Goal: Task Accomplishment & Management: Complete application form

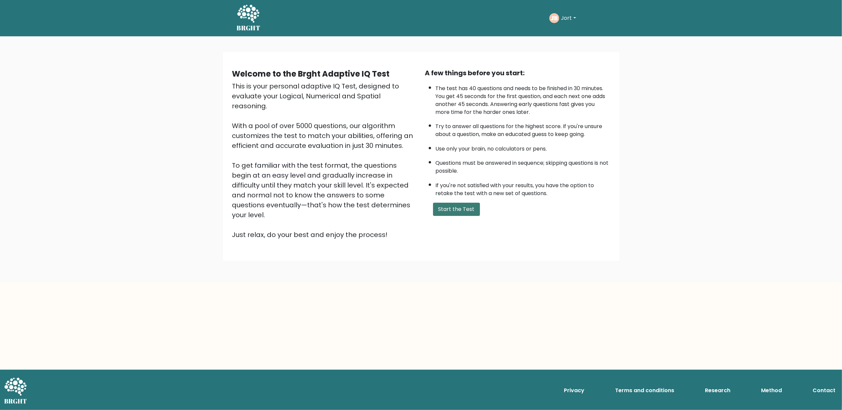
click at [451, 208] on button "Start the Test" at bounding box center [456, 209] width 47 height 13
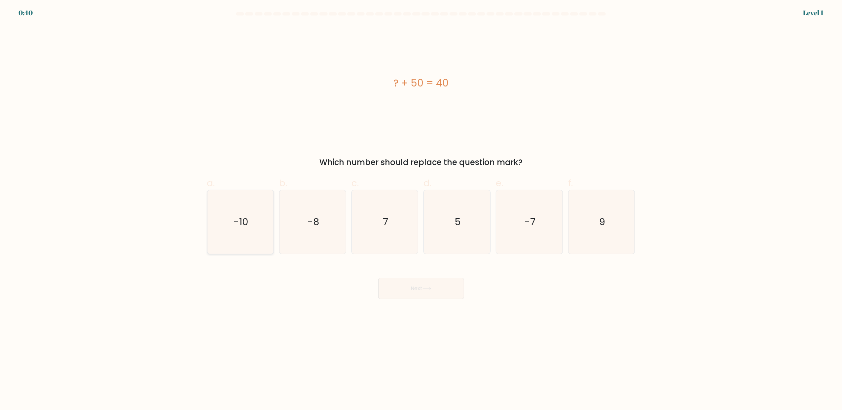
click at [253, 226] on icon "-10" at bounding box center [240, 222] width 64 height 64
click at [421, 209] on input "a. -10" at bounding box center [421, 207] width 0 height 4
radio input "true"
click at [430, 294] on button "Next" at bounding box center [421, 288] width 86 height 21
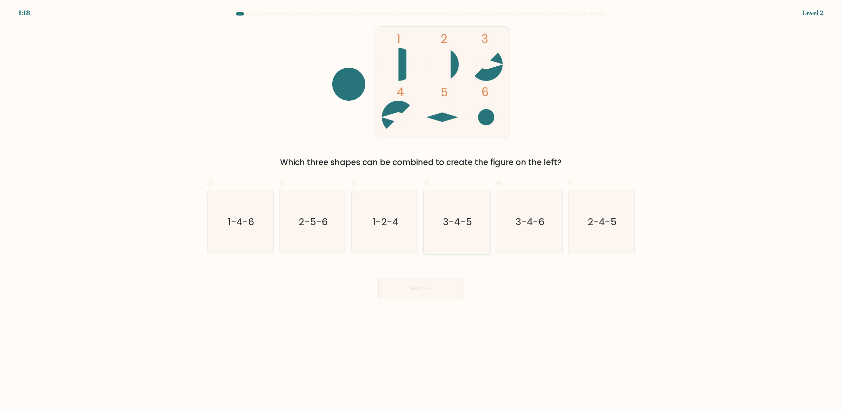
click at [468, 227] on text "3-4-5" at bounding box center [457, 222] width 29 height 13
click at [422, 209] on input "d. 3-4-5" at bounding box center [421, 207] width 0 height 4
radio input "true"
click at [444, 279] on button "Next" at bounding box center [421, 288] width 86 height 21
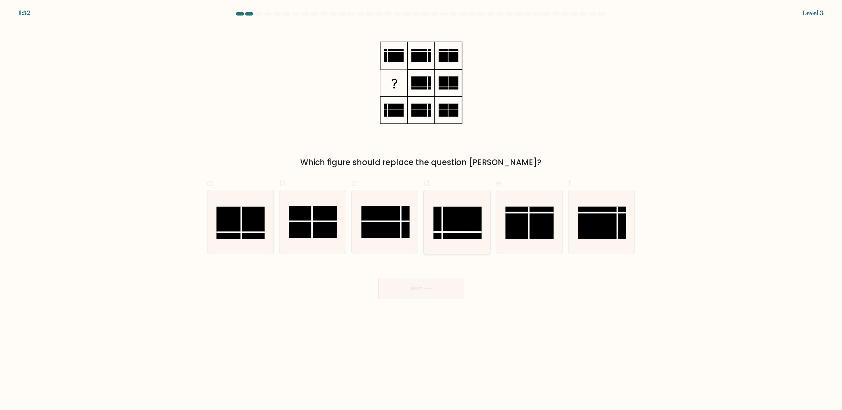
click at [454, 226] on rect at bounding box center [458, 223] width 48 height 32
click at [422, 209] on input "d." at bounding box center [421, 207] width 0 height 4
radio input "true"
click at [420, 287] on button "Next" at bounding box center [421, 288] width 86 height 21
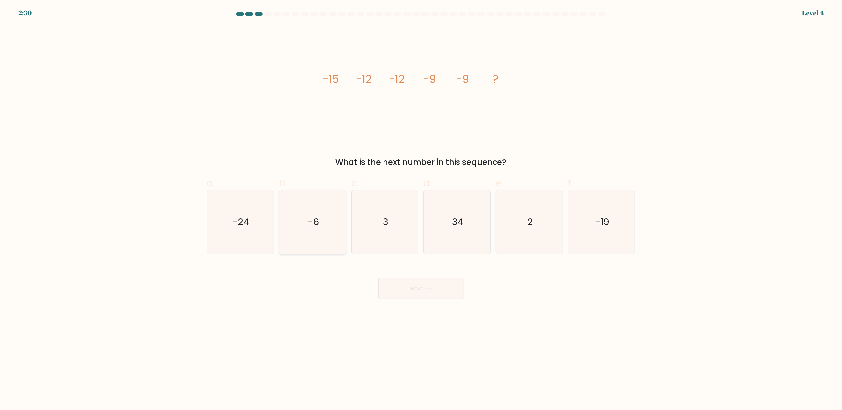
click at [330, 225] on icon "-6" at bounding box center [313, 222] width 64 height 64
click at [421, 209] on input "b. -6" at bounding box center [421, 207] width 0 height 4
radio input "true"
click at [427, 290] on icon at bounding box center [427, 289] width 9 height 4
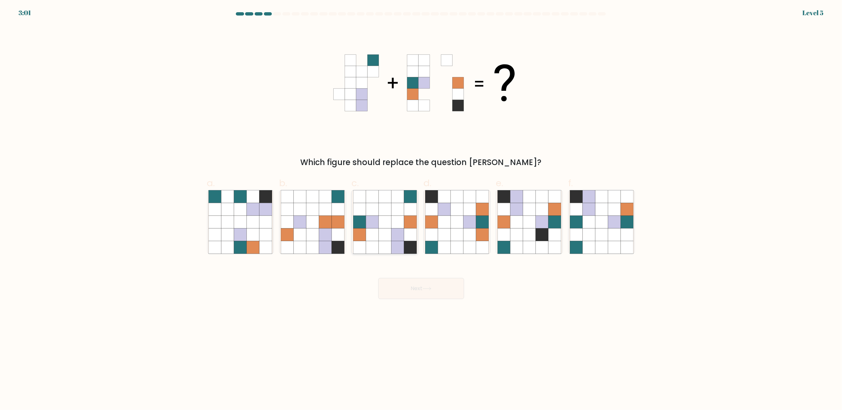
click at [403, 248] on icon at bounding box center [397, 247] width 13 height 13
click at [421, 209] on input "c." at bounding box center [421, 207] width 0 height 4
radio input "true"
click at [425, 286] on button "Next" at bounding box center [421, 288] width 86 height 21
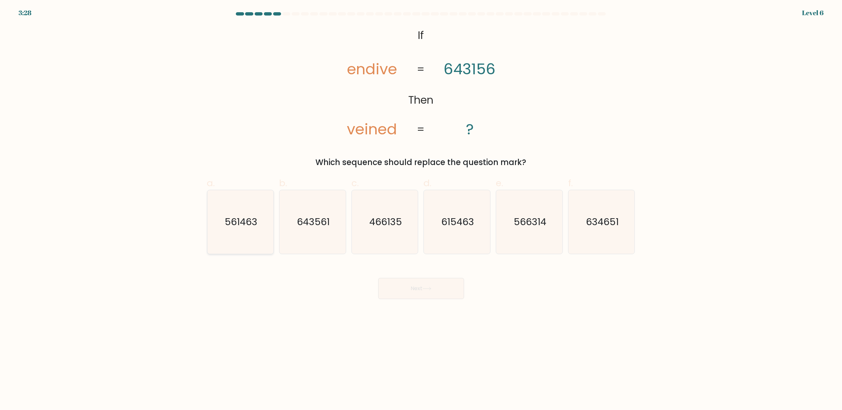
click at [229, 230] on icon "561463" at bounding box center [240, 222] width 64 height 64
click at [421, 209] on input "a. 561463" at bounding box center [421, 207] width 0 height 4
radio input "true"
click at [418, 290] on button "Next" at bounding box center [421, 288] width 86 height 21
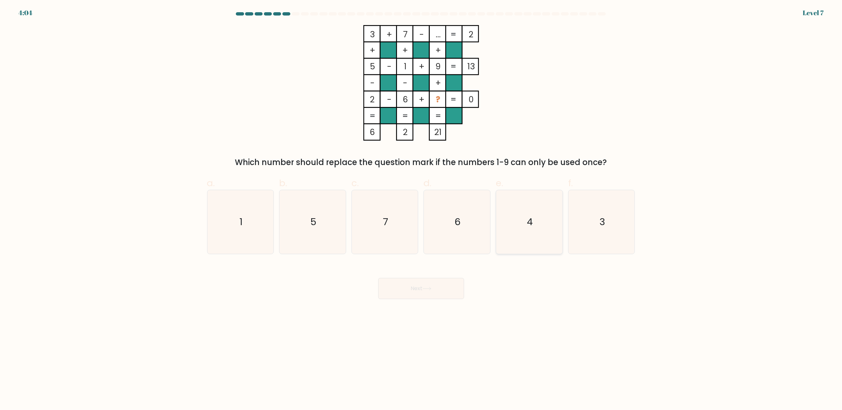
drag, startPoint x: 542, startPoint y: 209, endPoint x: 539, endPoint y: 217, distance: 8.7
click at [542, 209] on icon "4" at bounding box center [530, 222] width 64 height 64
click at [422, 209] on input "e. 4" at bounding box center [421, 207] width 0 height 4
radio input "true"
click at [447, 284] on button "Next" at bounding box center [421, 288] width 86 height 21
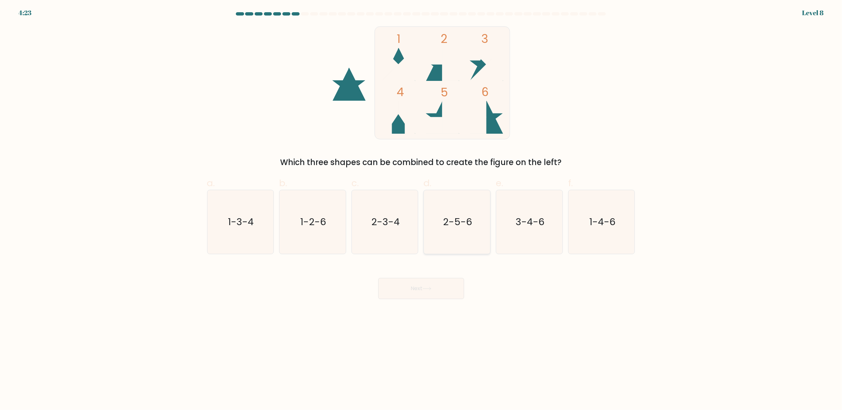
click at [441, 237] on icon "2-5-6" at bounding box center [457, 222] width 64 height 64
click at [422, 209] on input "d. 2-5-6" at bounding box center [421, 207] width 0 height 4
radio input "true"
click at [445, 287] on button "Next" at bounding box center [421, 288] width 86 height 21
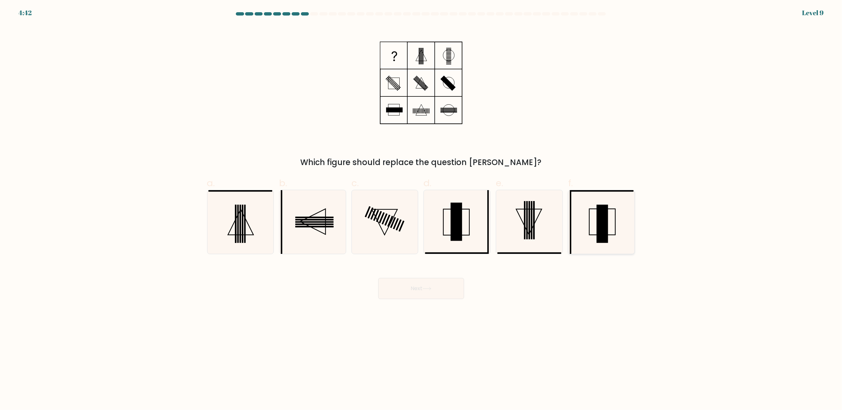
click at [589, 240] on icon at bounding box center [602, 222] width 64 height 64
click at [422, 209] on input "f." at bounding box center [421, 207] width 0 height 4
radio input "true"
click at [413, 293] on button "Next" at bounding box center [421, 288] width 86 height 21
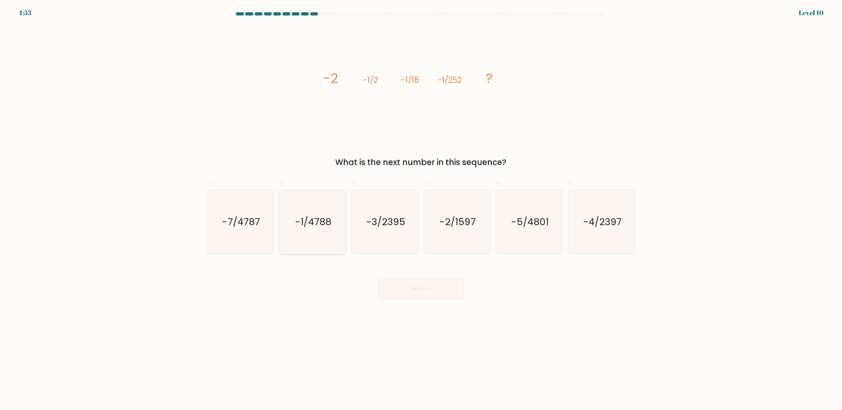
click at [305, 233] on icon "-1/4788" at bounding box center [313, 222] width 64 height 64
click at [421, 209] on input "b. -1/4788" at bounding box center [421, 207] width 0 height 4
radio input "true"
click at [419, 295] on button "Next" at bounding box center [421, 288] width 86 height 21
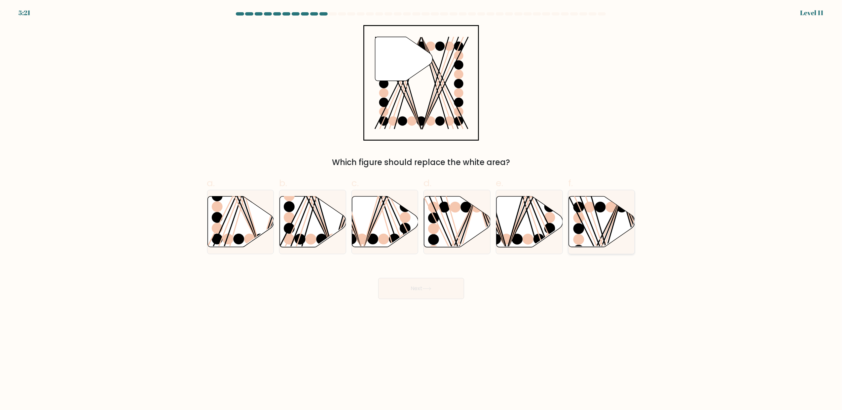
click at [588, 233] on icon at bounding box center [602, 222] width 66 height 51
click at [422, 209] on input "f." at bounding box center [421, 207] width 0 height 4
radio input "true"
click at [428, 285] on button "Next" at bounding box center [421, 288] width 86 height 21
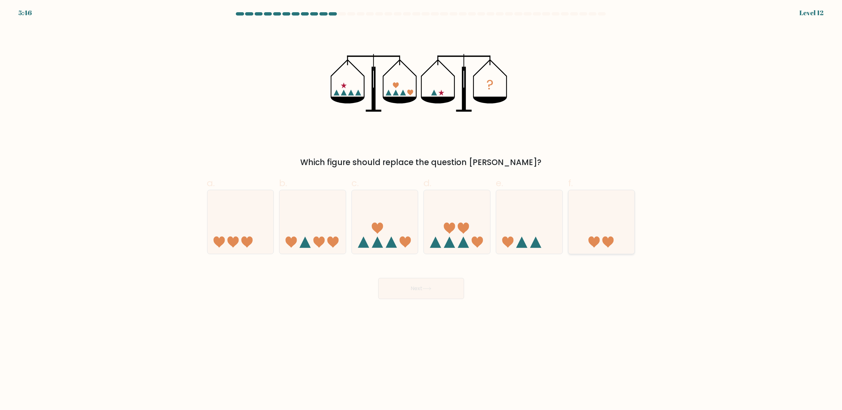
click at [577, 211] on icon at bounding box center [602, 222] width 66 height 55
click at [422, 209] on input "f." at bounding box center [421, 207] width 0 height 4
radio input "true"
click at [431, 283] on button "Next" at bounding box center [421, 288] width 86 height 21
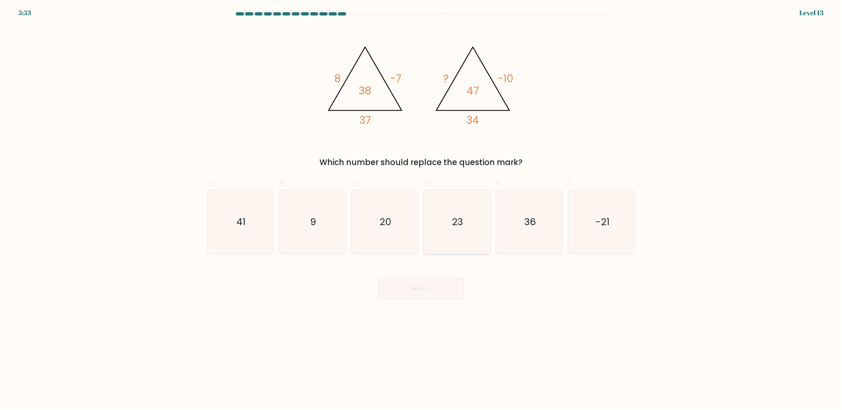
click at [461, 238] on icon "23" at bounding box center [457, 222] width 64 height 64
click at [422, 209] on input "d. 23" at bounding box center [421, 207] width 0 height 4
radio input "true"
click at [437, 291] on button "Next" at bounding box center [421, 288] width 86 height 21
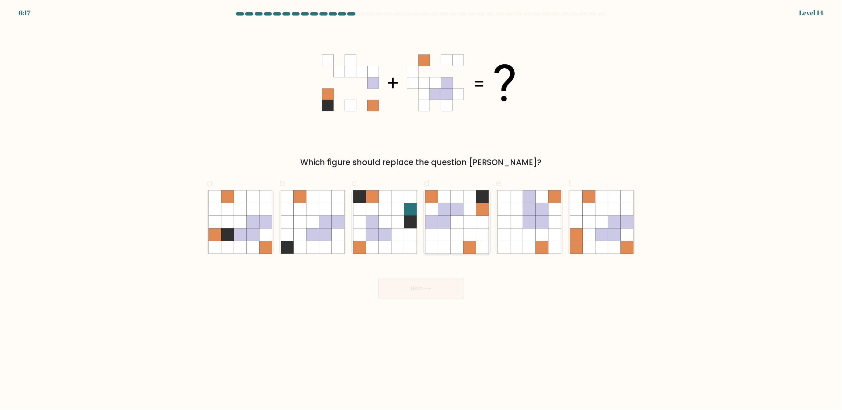
click at [442, 234] on icon at bounding box center [444, 235] width 13 height 13
click at [422, 209] on input "d." at bounding box center [421, 207] width 0 height 4
radio input "true"
click at [443, 282] on button "Next" at bounding box center [421, 288] width 86 height 21
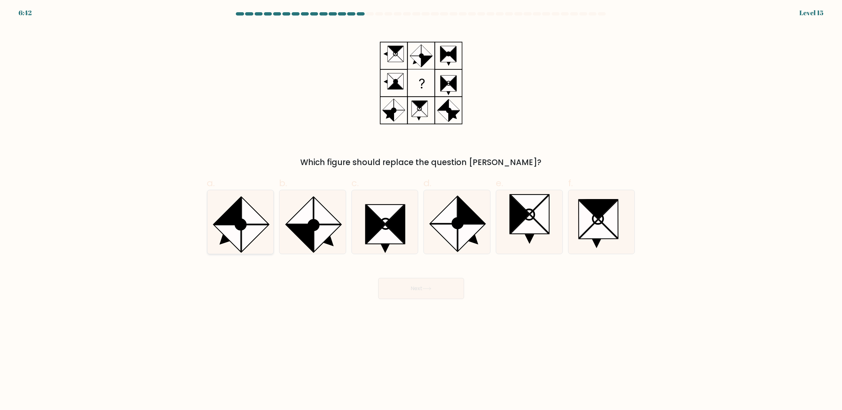
click at [266, 211] on icon at bounding box center [240, 222] width 64 height 64
click at [421, 209] on input "a." at bounding box center [421, 207] width 0 height 4
radio input "true"
click at [393, 281] on button "Next" at bounding box center [421, 288] width 86 height 21
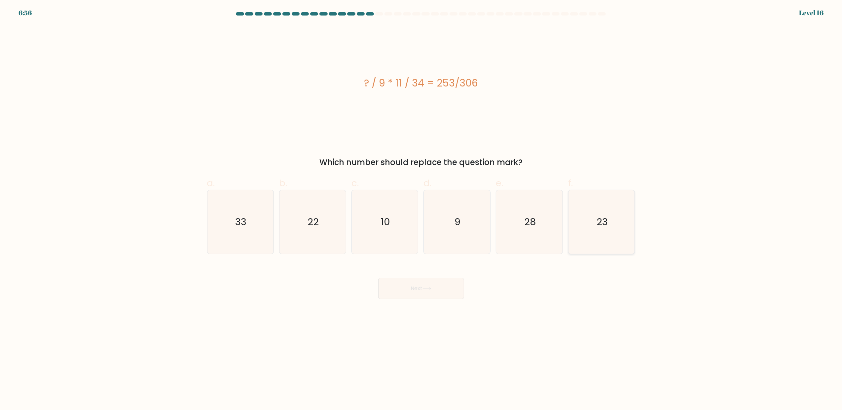
click at [611, 231] on icon "23" at bounding box center [602, 222] width 64 height 64
click at [422, 209] on input "f. 23" at bounding box center [421, 207] width 0 height 4
radio input "true"
click at [450, 286] on button "Next" at bounding box center [421, 288] width 86 height 21
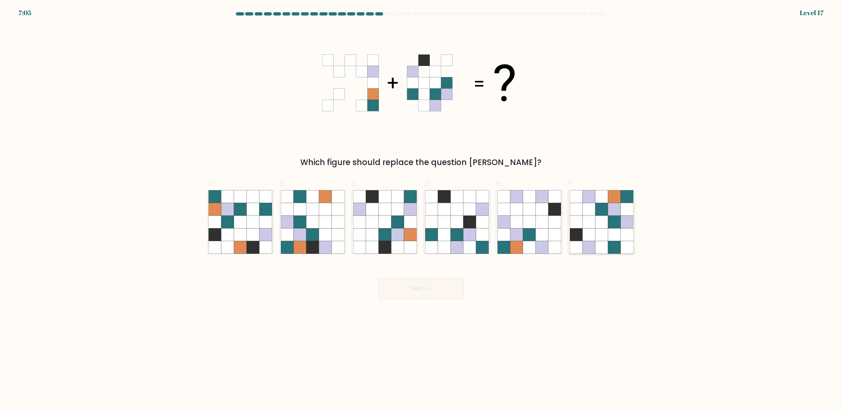
click at [608, 232] on icon at bounding box center [614, 235] width 13 height 13
click at [422, 209] on input "f." at bounding box center [421, 207] width 0 height 4
radio input "true"
click at [449, 284] on button "Next" at bounding box center [421, 288] width 86 height 21
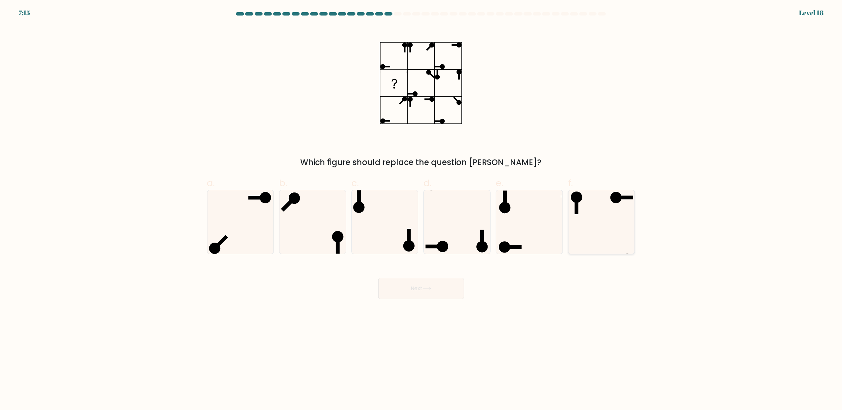
click at [584, 219] on icon at bounding box center [602, 222] width 64 height 64
click at [422, 209] on input "f." at bounding box center [421, 207] width 0 height 4
radio input "true"
click at [419, 286] on button "Next" at bounding box center [421, 288] width 86 height 21
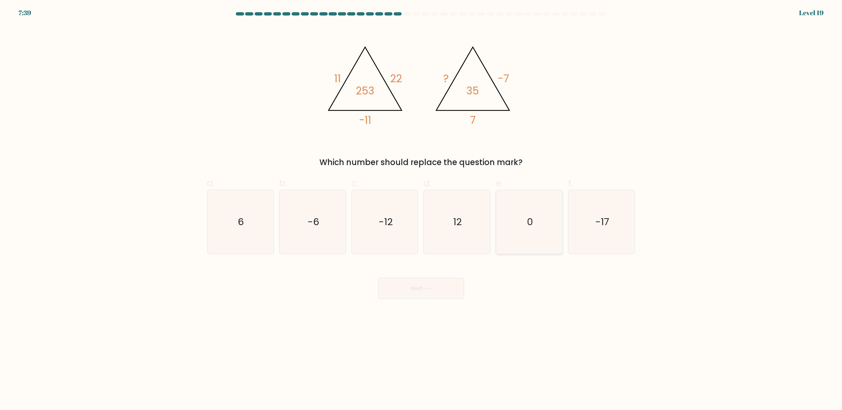
click at [507, 218] on icon "0" at bounding box center [530, 222] width 64 height 64
click at [422, 209] on input "e. 0" at bounding box center [421, 207] width 0 height 4
radio input "true"
click at [436, 285] on button "Next" at bounding box center [421, 288] width 86 height 21
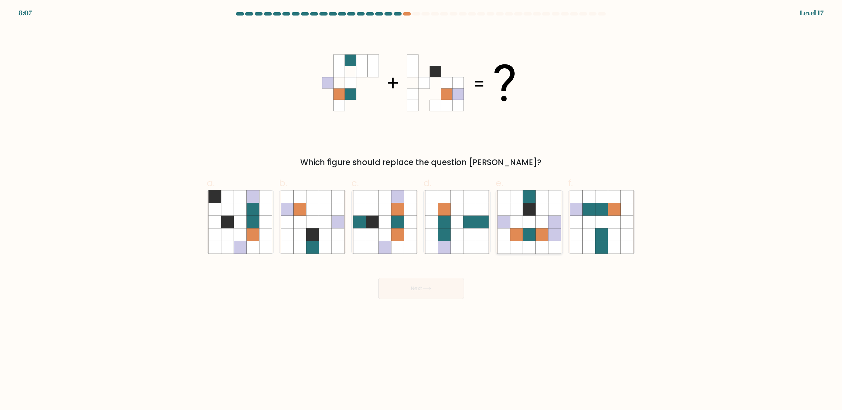
click at [534, 227] on icon at bounding box center [529, 222] width 13 height 13
click at [422, 209] on input "e." at bounding box center [421, 207] width 0 height 4
radio input "true"
click at [390, 237] on icon at bounding box center [385, 235] width 13 height 13
click at [421, 209] on input "c." at bounding box center [421, 207] width 0 height 4
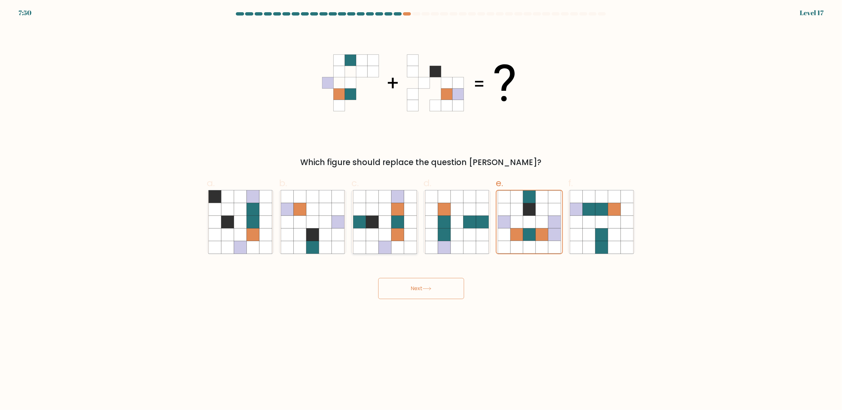
radio input "true"
click at [429, 297] on button "Next" at bounding box center [421, 288] width 86 height 21
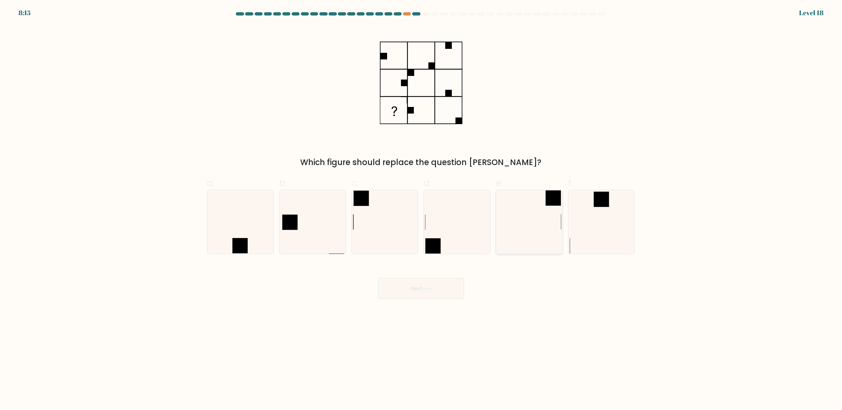
click at [539, 235] on icon at bounding box center [530, 222] width 64 height 64
click at [422, 209] on input "e." at bounding box center [421, 207] width 0 height 4
radio input "true"
click at [438, 290] on button "Next" at bounding box center [421, 288] width 86 height 21
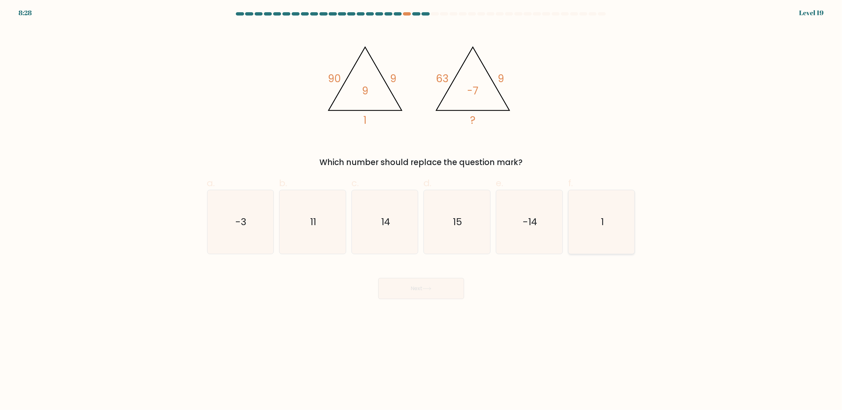
click at [604, 213] on icon "1" at bounding box center [602, 222] width 64 height 64
click at [422, 209] on input "f. 1" at bounding box center [421, 207] width 0 height 4
radio input "true"
click at [419, 287] on button "Next" at bounding box center [421, 288] width 86 height 21
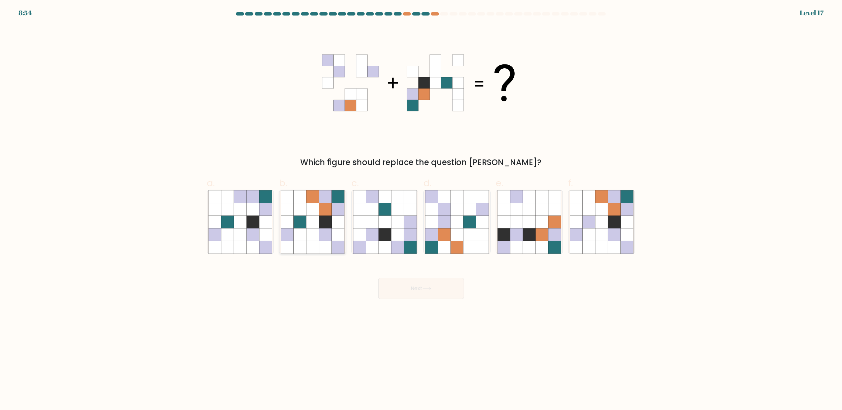
click at [314, 234] on icon at bounding box center [312, 235] width 13 height 13
click at [421, 209] on input "b." at bounding box center [421, 207] width 0 height 4
radio input "true"
click at [425, 286] on button "Next" at bounding box center [421, 288] width 86 height 21
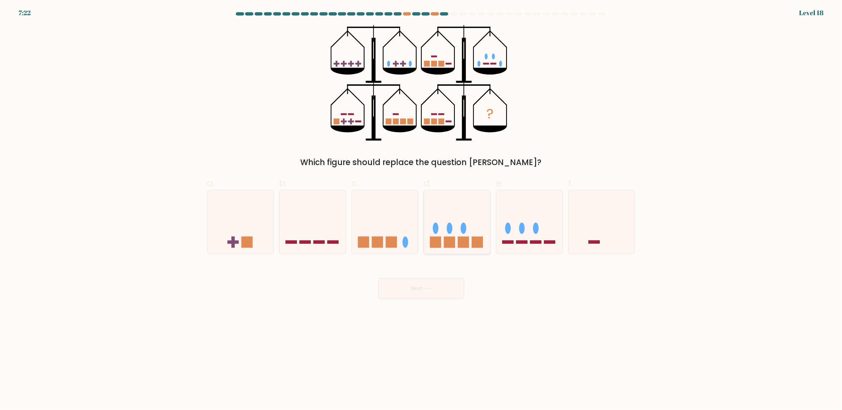
click at [436, 237] on rect at bounding box center [435, 242] width 11 height 11
click at [422, 209] on input "d." at bounding box center [421, 207] width 0 height 4
radio input "true"
click at [435, 280] on button "Next" at bounding box center [421, 288] width 86 height 21
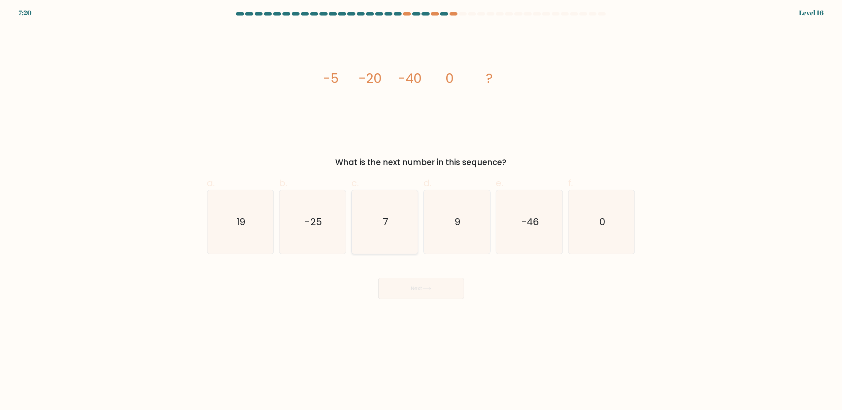
drag, startPoint x: 329, startPoint y: 229, endPoint x: 363, endPoint y: 250, distance: 39.6
click at [329, 229] on icon "-25" at bounding box center [313, 222] width 64 height 64
click at [421, 209] on input "b. -25" at bounding box center [421, 207] width 0 height 4
radio input "true"
click at [455, 287] on button "Next" at bounding box center [421, 288] width 86 height 21
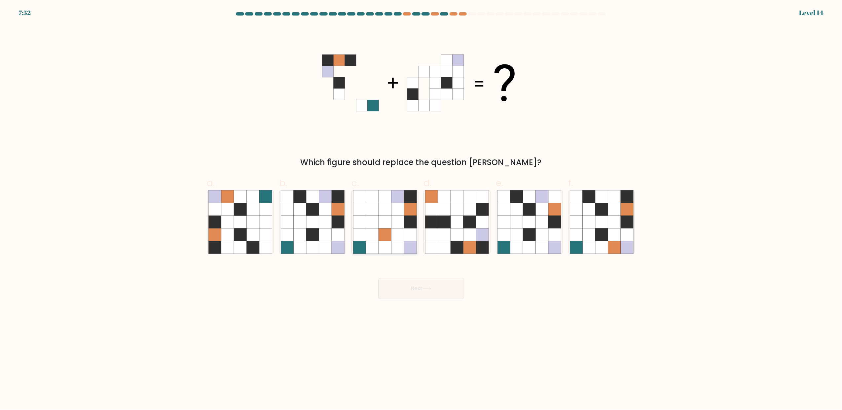
click at [372, 223] on icon at bounding box center [372, 222] width 13 height 13
click at [421, 209] on input "c." at bounding box center [421, 207] width 0 height 4
radio input "true"
click at [421, 287] on button "Next" at bounding box center [421, 288] width 86 height 21
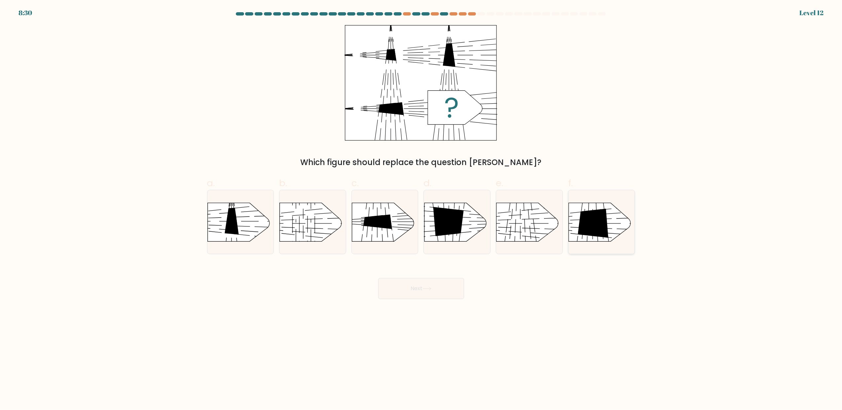
click at [598, 235] on icon at bounding box center [593, 223] width 31 height 29
click at [422, 209] on input "f." at bounding box center [421, 207] width 0 height 4
radio input "true"
click at [449, 285] on button "Next" at bounding box center [421, 288] width 86 height 21
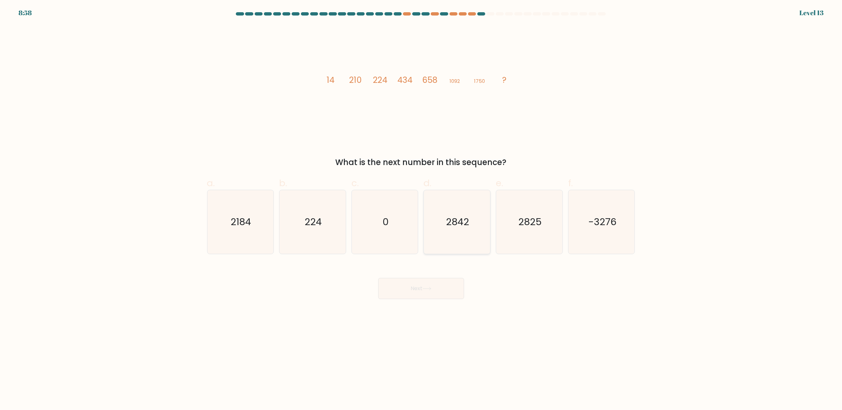
click at [455, 224] on text "2842" at bounding box center [457, 222] width 23 height 13
click at [422, 209] on input "d. 2842" at bounding box center [421, 207] width 0 height 4
radio input "true"
click at [420, 283] on button "Next" at bounding box center [421, 288] width 86 height 21
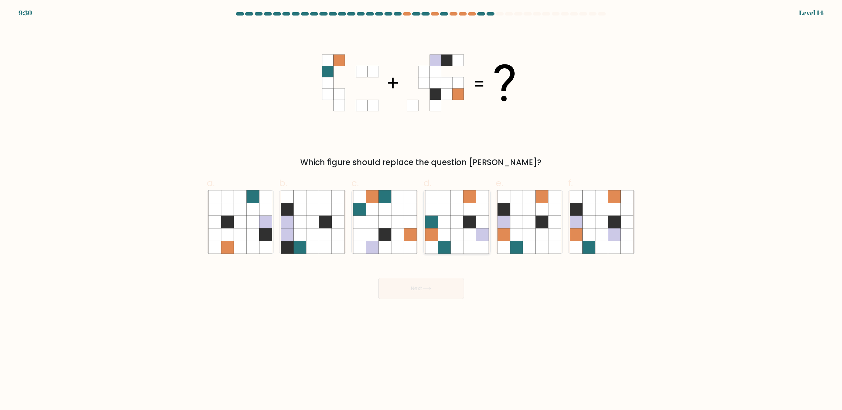
click at [459, 239] on icon at bounding box center [457, 235] width 13 height 13
click at [422, 209] on input "d." at bounding box center [421, 207] width 0 height 4
radio input "true"
click at [530, 234] on icon at bounding box center [529, 235] width 13 height 13
click at [422, 209] on input "e." at bounding box center [421, 207] width 0 height 4
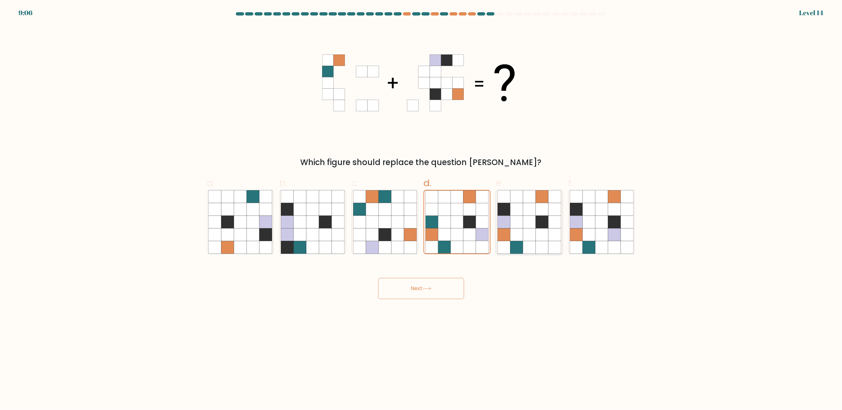
radio input "true"
click at [402, 279] on button "Next" at bounding box center [421, 288] width 86 height 21
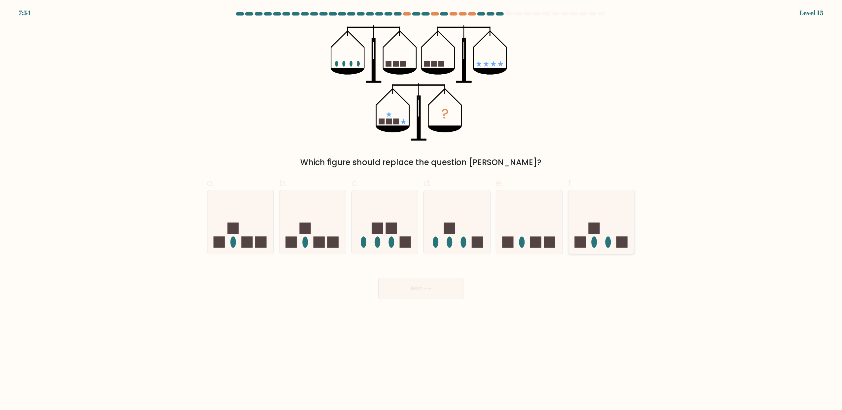
click at [589, 233] on icon at bounding box center [602, 222] width 66 height 55
click at [422, 209] on input "f." at bounding box center [421, 207] width 0 height 4
radio input "true"
click at [455, 288] on button "Next" at bounding box center [421, 288] width 86 height 21
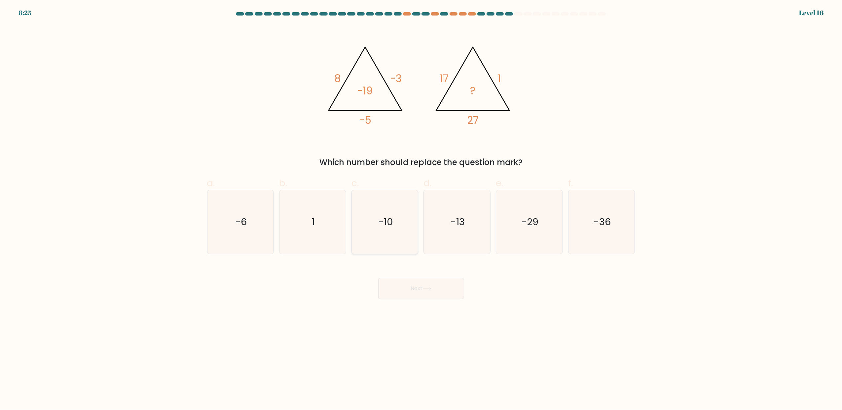
click at [380, 229] on icon "-10" at bounding box center [385, 222] width 64 height 64
click at [421, 209] on input "c. -10" at bounding box center [421, 207] width 0 height 4
radio input "true"
click at [400, 278] on button "Next" at bounding box center [421, 288] width 86 height 21
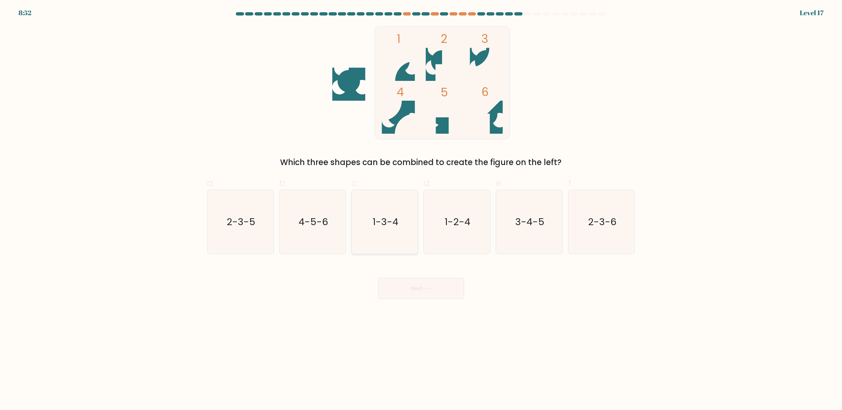
click at [368, 233] on icon "1-3-4" at bounding box center [385, 222] width 64 height 64
click at [421, 209] on input "c. 1-3-4" at bounding box center [421, 207] width 0 height 4
radio input "true"
click at [424, 290] on button "Next" at bounding box center [421, 288] width 86 height 21
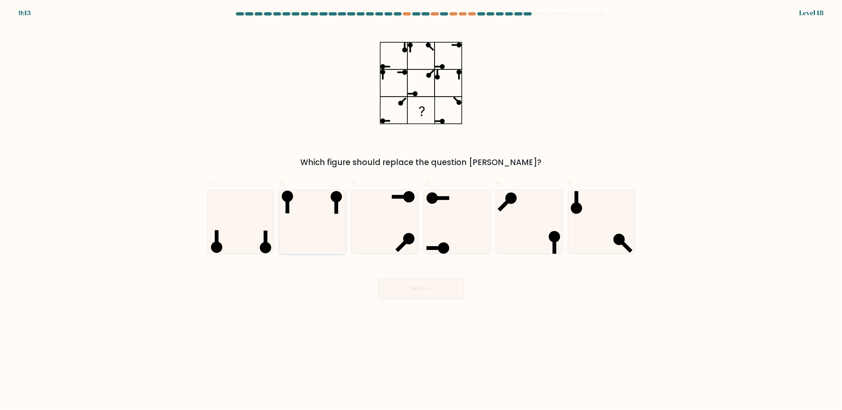
click at [337, 196] on ellipse at bounding box center [336, 196] width 11 height 11
click at [421, 205] on input "b." at bounding box center [421, 207] width 0 height 4
radio input "true"
click at [420, 286] on button "Next" at bounding box center [421, 288] width 86 height 21
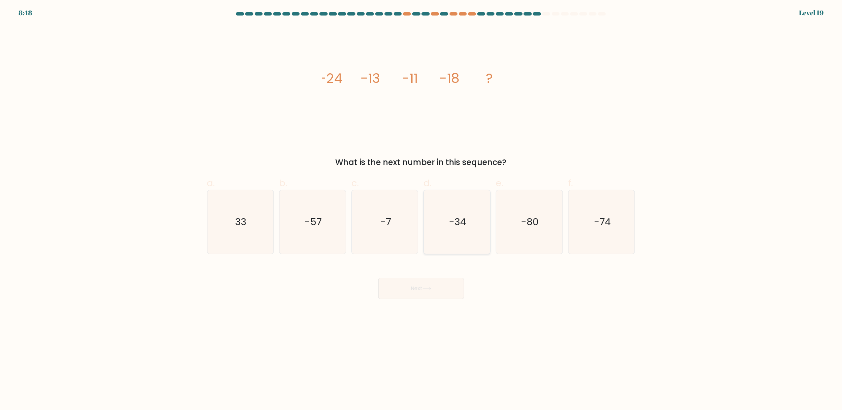
click at [458, 241] on icon "-34" at bounding box center [457, 222] width 64 height 64
click at [422, 209] on input "d. -34" at bounding box center [421, 207] width 0 height 4
radio input "true"
click at [432, 286] on button "Next" at bounding box center [421, 288] width 86 height 21
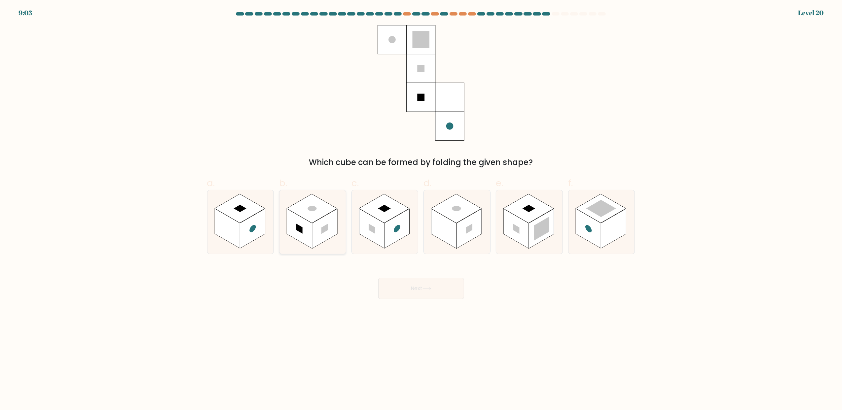
click at [323, 220] on rect at bounding box center [324, 229] width 25 height 40
click at [421, 209] on input "b." at bounding box center [421, 207] width 0 height 4
radio input "true"
click at [415, 287] on button "Next" at bounding box center [421, 288] width 86 height 21
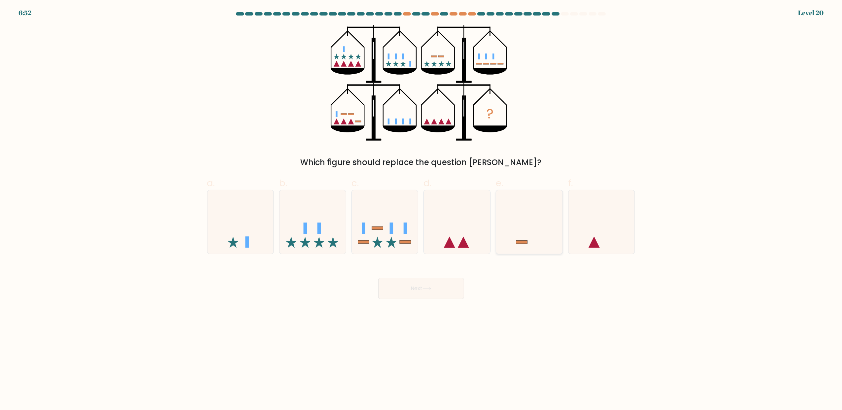
click at [527, 230] on icon at bounding box center [529, 222] width 66 height 55
click at [422, 209] on input "e." at bounding box center [421, 207] width 0 height 4
radio input "true"
click at [429, 284] on button "Next" at bounding box center [421, 288] width 86 height 21
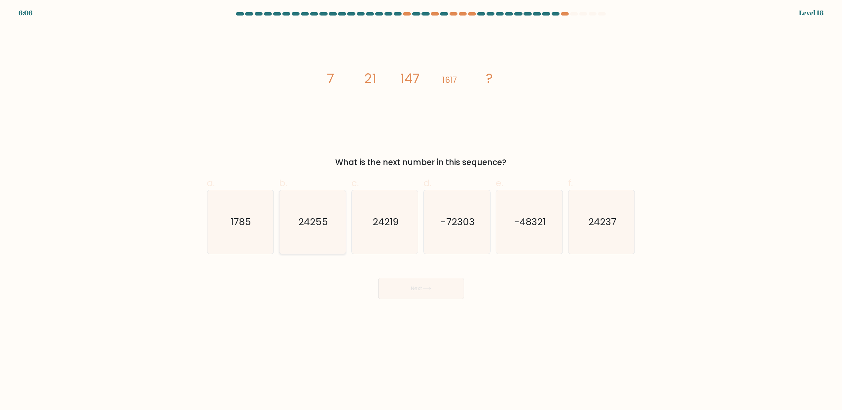
click at [345, 226] on div "24255" at bounding box center [312, 222] width 67 height 64
click at [421, 209] on input "b. 24255" at bounding box center [421, 207] width 0 height 4
radio input "true"
click at [410, 292] on button "Next" at bounding box center [421, 288] width 86 height 21
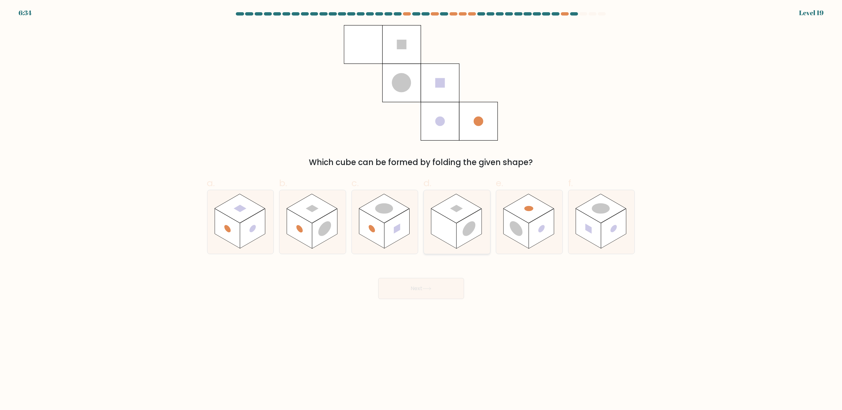
click at [470, 235] on rect at bounding box center [469, 229] width 25 height 40
click at [422, 209] on input "d." at bounding box center [421, 207] width 0 height 4
radio input "true"
click at [393, 294] on button "Next" at bounding box center [421, 288] width 86 height 21
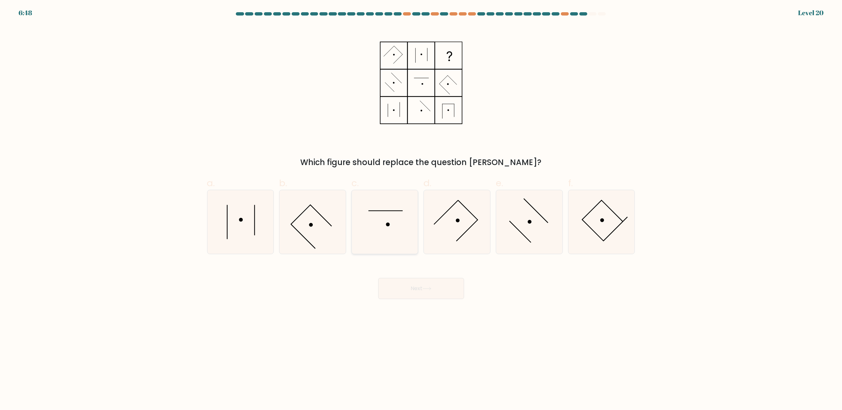
click at [376, 217] on icon at bounding box center [385, 222] width 64 height 64
click at [421, 209] on input "c." at bounding box center [421, 207] width 0 height 4
radio input "true"
click at [414, 288] on button "Next" at bounding box center [421, 288] width 86 height 21
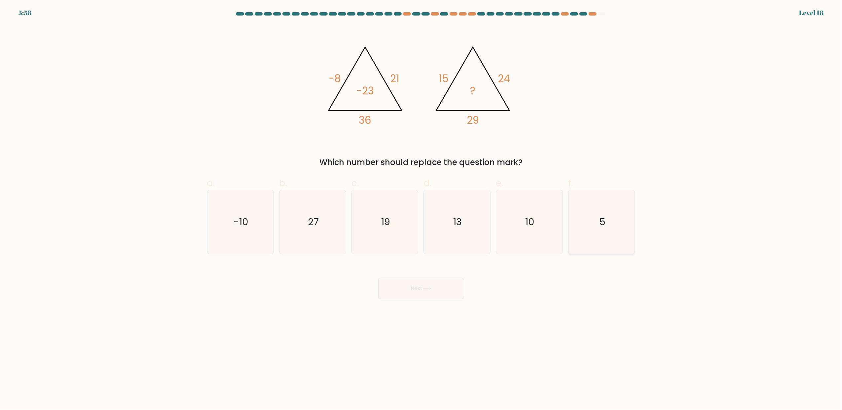
click at [581, 222] on icon "5" at bounding box center [602, 222] width 64 height 64
click at [422, 209] on input "f. 5" at bounding box center [421, 207] width 0 height 4
radio input "true"
click at [522, 211] on icon "10" at bounding box center [530, 222] width 64 height 64
click at [422, 209] on input "e. 10" at bounding box center [421, 207] width 0 height 4
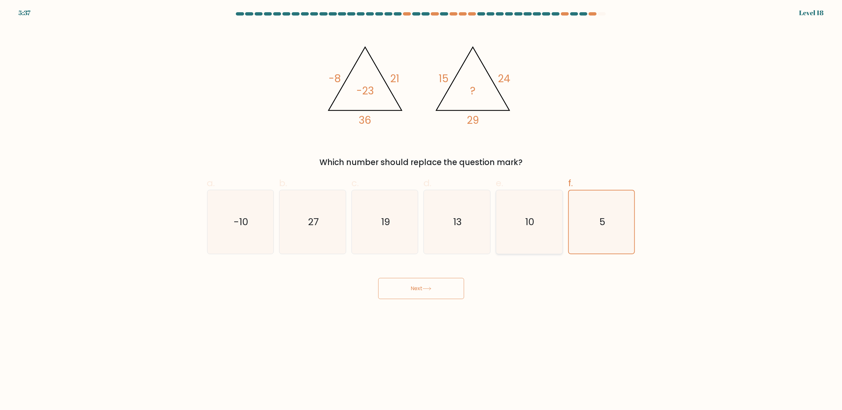
radio input "true"
click at [424, 296] on button "Next" at bounding box center [421, 288] width 86 height 21
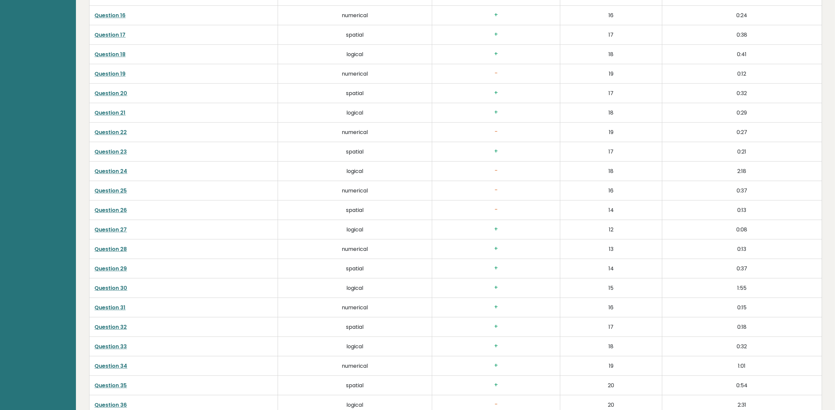
scroll to position [1788, 0]
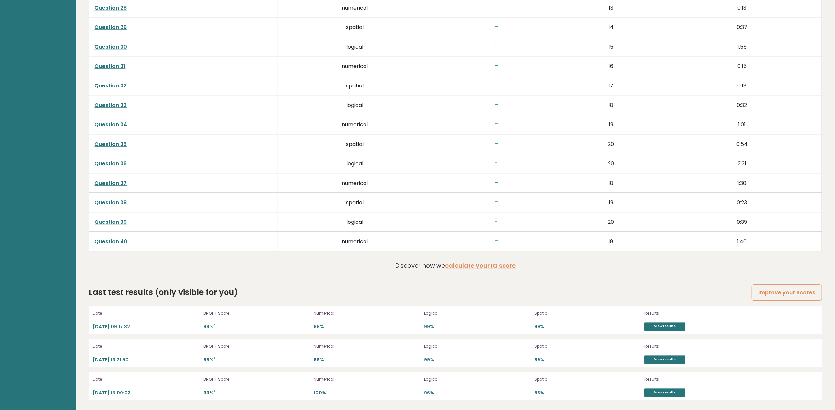
click at [109, 223] on link "Question 39" at bounding box center [111, 222] width 32 height 8
click at [114, 166] on link "Question 36" at bounding box center [111, 164] width 32 height 8
click at [112, 163] on link "Question 36" at bounding box center [111, 164] width 32 height 8
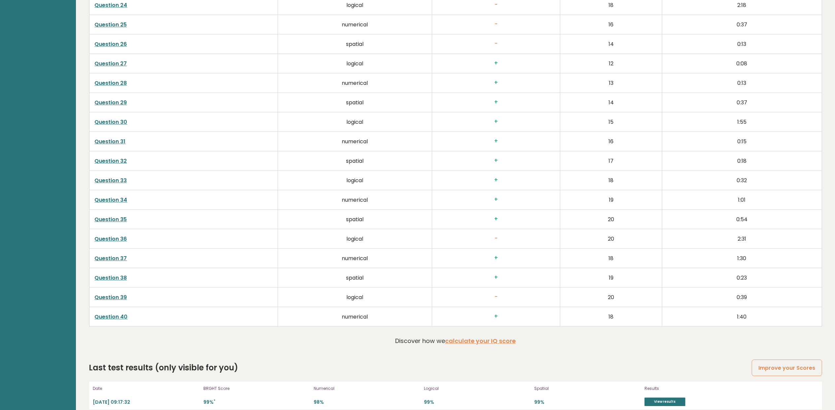
scroll to position [1700, 0]
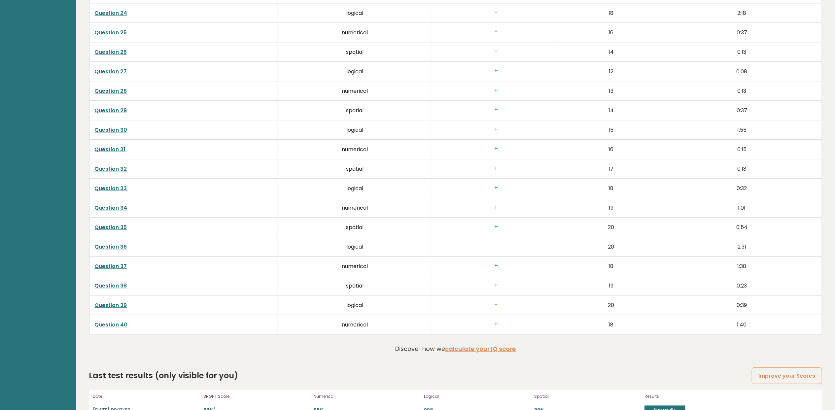
click at [110, 56] on link "Question 26" at bounding box center [111, 52] width 32 height 8
click at [124, 36] on link "Question 25" at bounding box center [111, 33] width 32 height 8
click at [111, 17] on link "Question 24" at bounding box center [111, 13] width 33 height 8
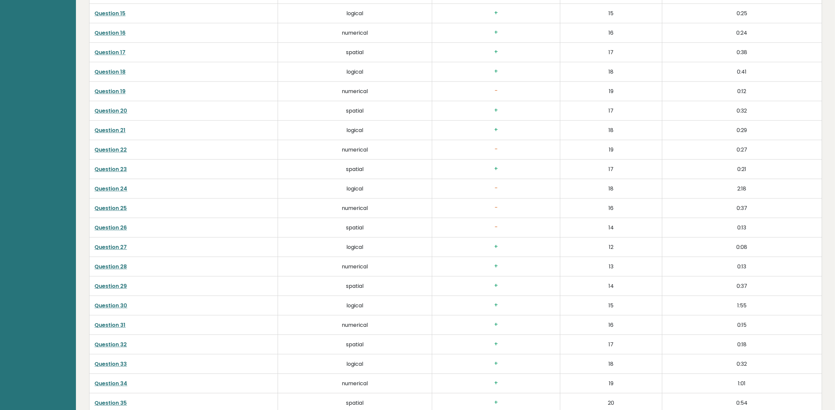
scroll to position [1524, 0]
click at [120, 151] on link "Question 22" at bounding box center [111, 150] width 32 height 8
click at [111, 92] on link "Question 19" at bounding box center [110, 92] width 31 height 8
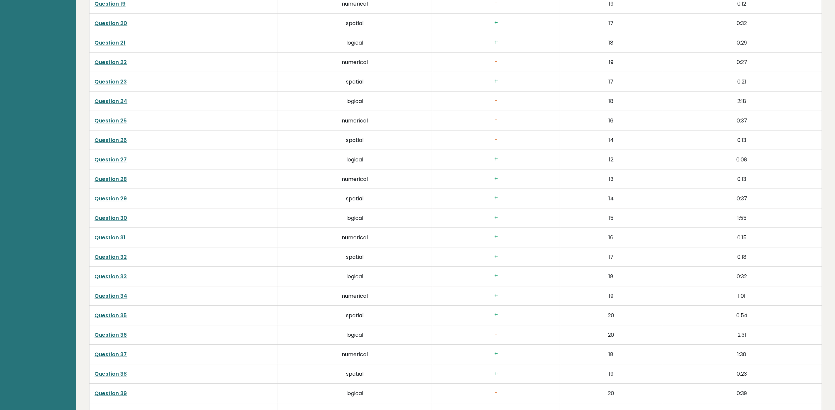
scroll to position [1656, 0]
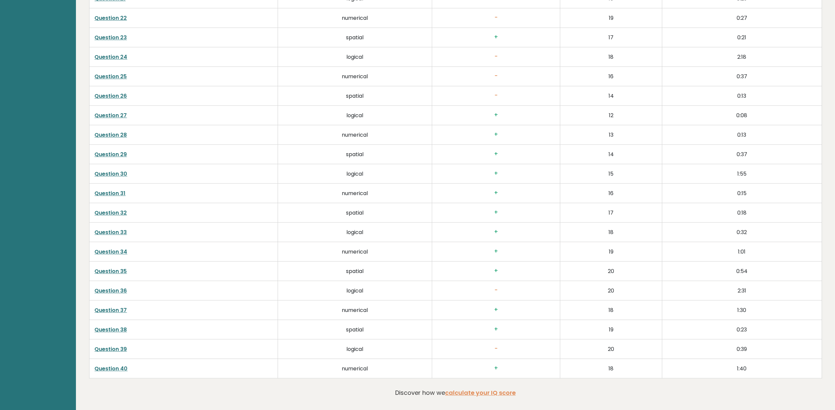
click at [120, 178] on link "Question 30" at bounding box center [111, 174] width 33 height 8
click at [118, 291] on td "Question 36" at bounding box center [183, 290] width 189 height 19
click at [118, 293] on link "Question 36" at bounding box center [111, 291] width 32 height 8
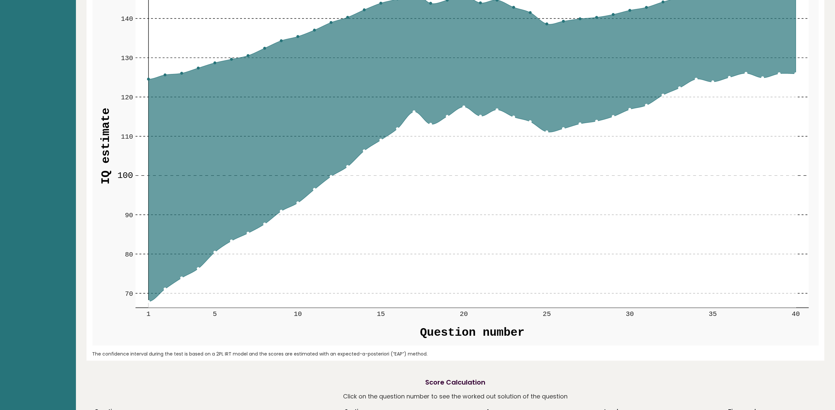
scroll to position [1145, 0]
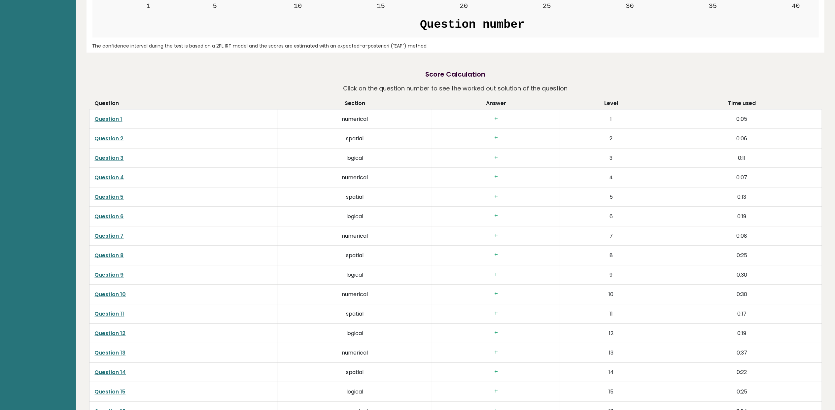
click at [104, 177] on link "Question 4" at bounding box center [109, 178] width 29 height 8
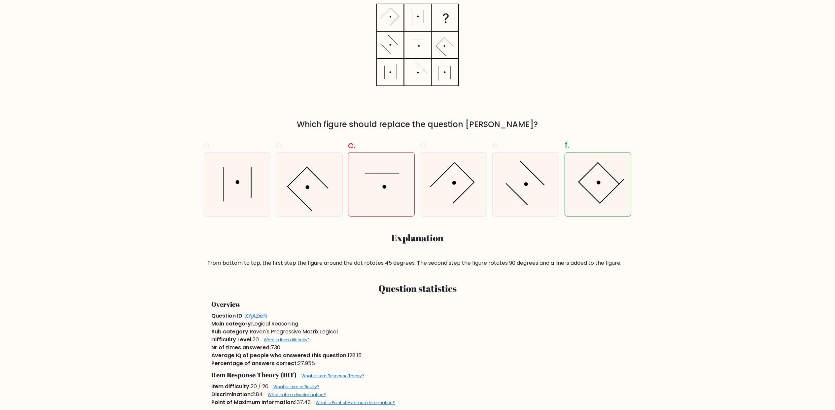
scroll to position [132, 0]
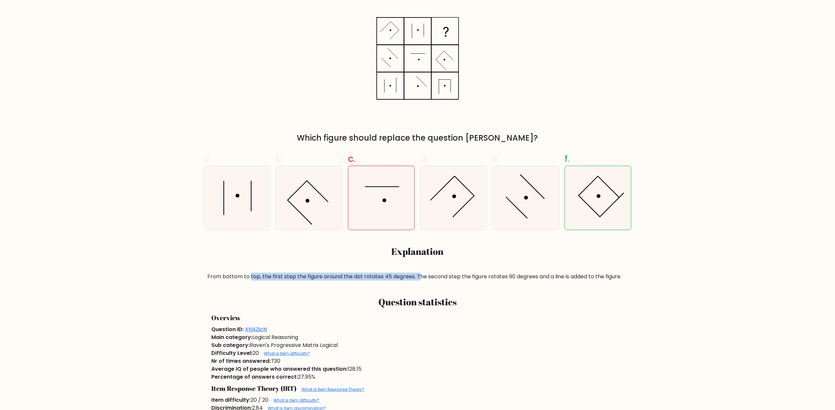
drag, startPoint x: 250, startPoint y: 277, endPoint x: 419, endPoint y: 277, distance: 168.8
click at [419, 277] on div "From bottom to top, the first step the figure around the dot rotates 45 degrees…" at bounding box center [418, 277] width 420 height 8
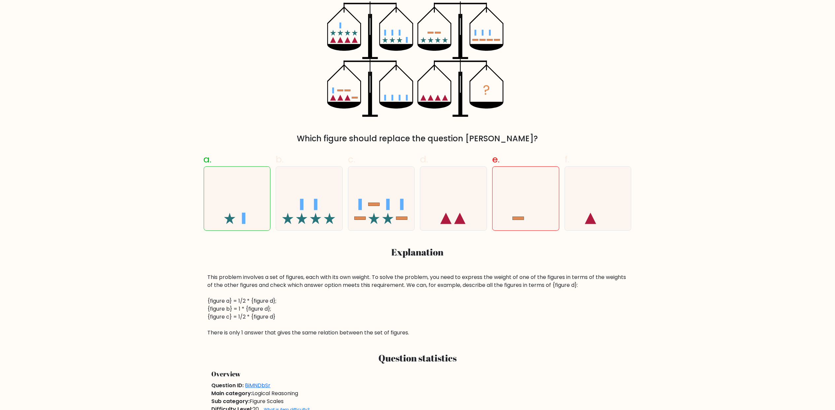
scroll to position [132, 0]
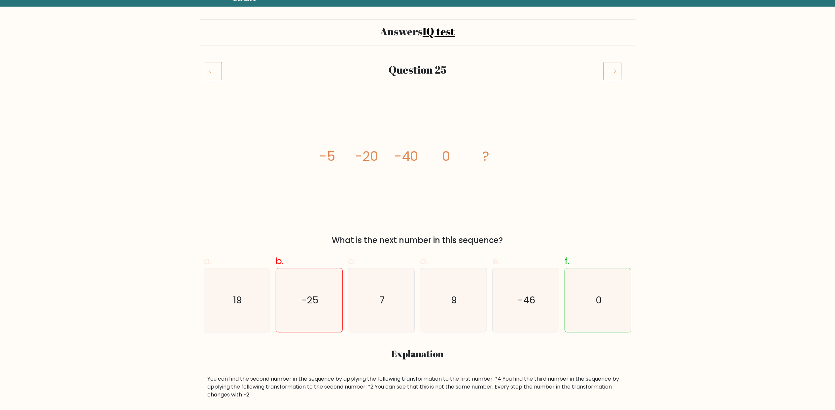
scroll to position [44, 0]
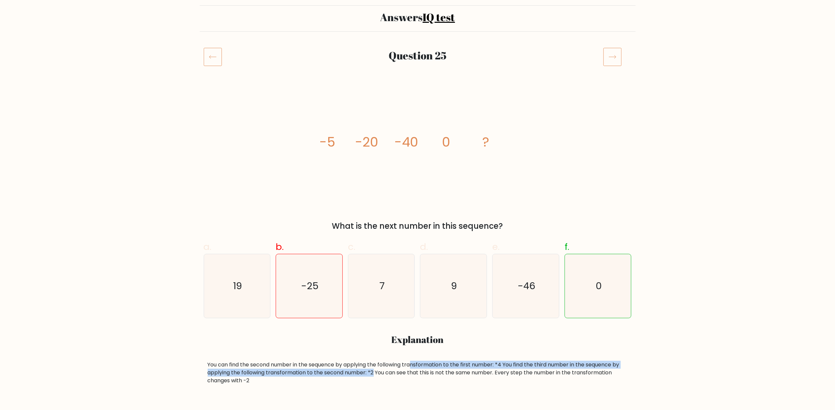
drag, startPoint x: 414, startPoint y: 368, endPoint x: 374, endPoint y: 375, distance: 40.0
click at [374, 375] on div "You can find the second number in the sequence by applying the following transf…" at bounding box center [418, 373] width 420 height 24
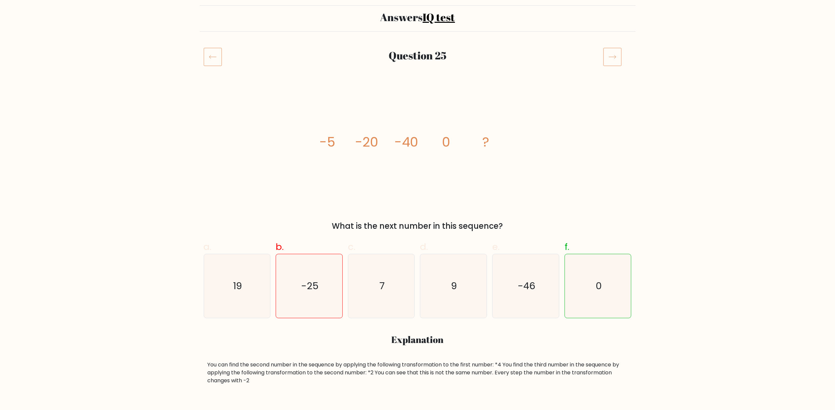
drag, startPoint x: 374, startPoint y: 375, endPoint x: 396, endPoint y: 377, distance: 21.6
click at [396, 377] on div "You can find the second number in the sequence by applying the following transf…" at bounding box center [418, 373] width 420 height 24
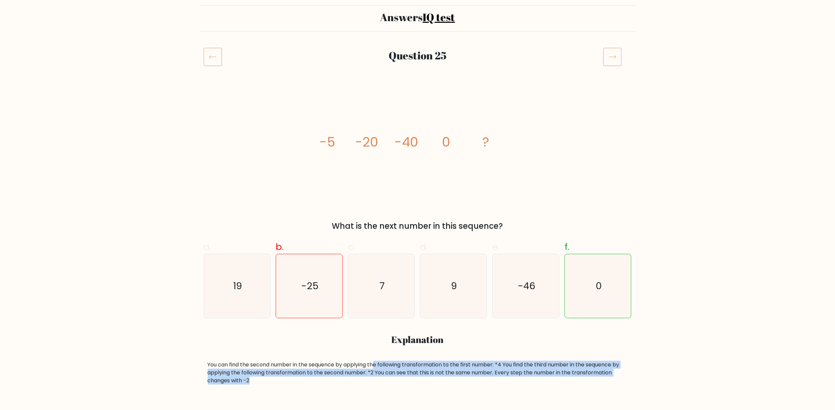
drag, startPoint x: 376, startPoint y: 364, endPoint x: 379, endPoint y: 379, distance: 15.6
click at [379, 379] on div "You can find the second number in the sequence by applying the following transf…" at bounding box center [418, 373] width 420 height 24
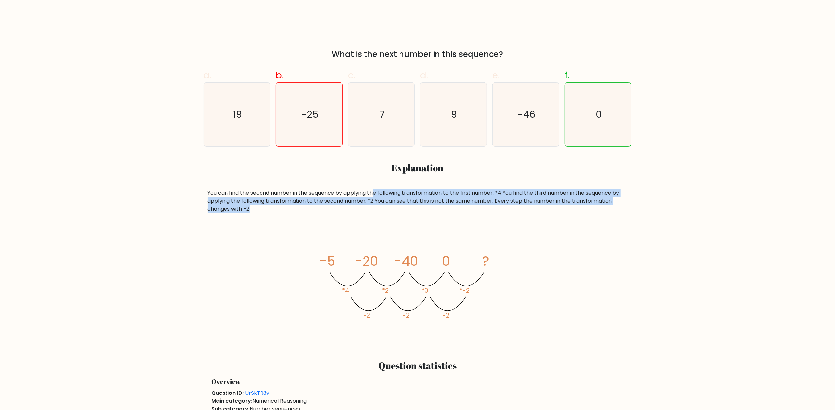
scroll to position [264, 0]
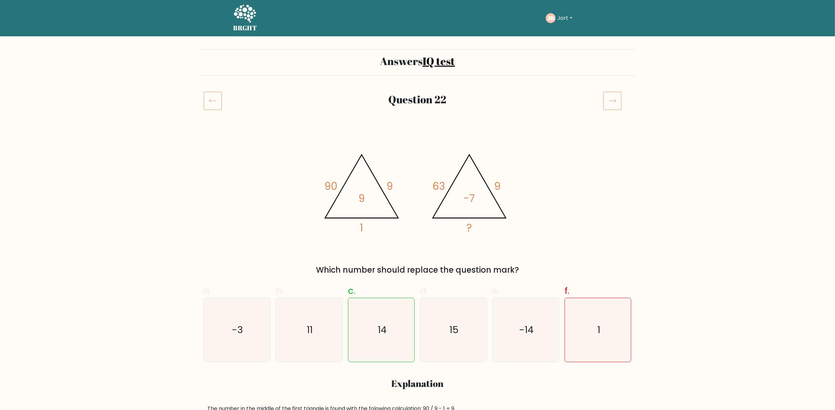
scroll to position [88, 0]
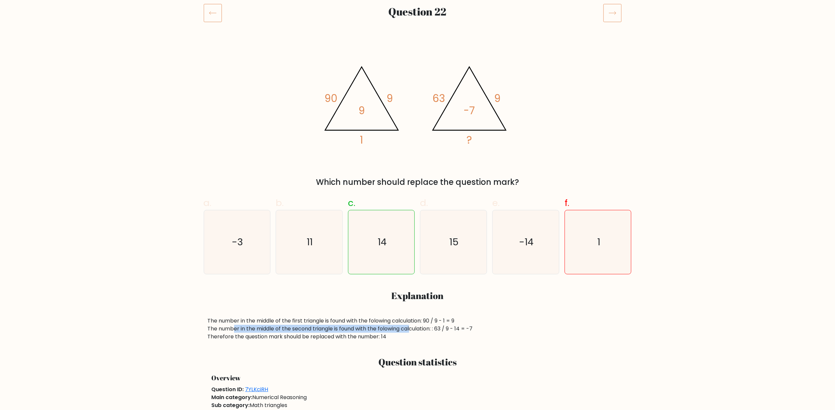
drag, startPoint x: 232, startPoint y: 326, endPoint x: 411, endPoint y: 326, distance: 179.1
click at [411, 326] on div "The number in the middle of the first triangle is found with the folowing calcu…" at bounding box center [418, 329] width 420 height 24
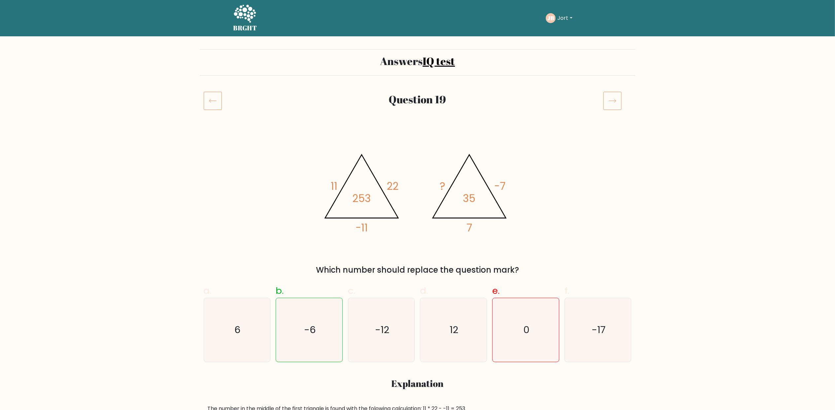
drag, startPoint x: 443, startPoint y: 239, endPoint x: 391, endPoint y: 258, distance: 55.8
click at [391, 258] on div "@import url('https://fonts.googleapis.com/css?family=Abril+Fatface:400,100,100i…" at bounding box center [418, 204] width 436 height 143
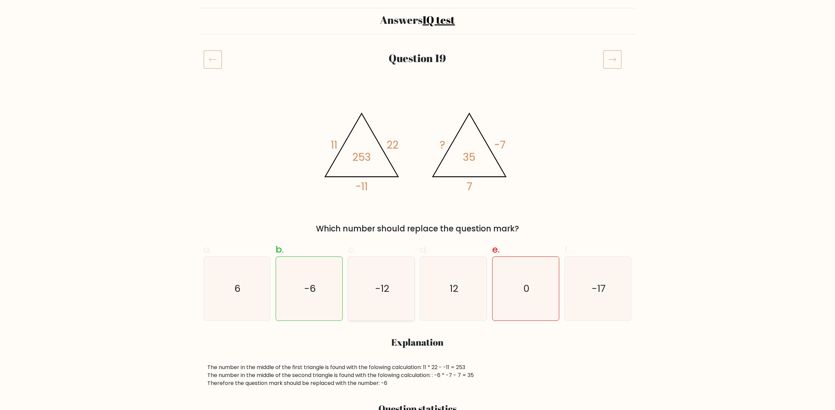
scroll to position [88, 0]
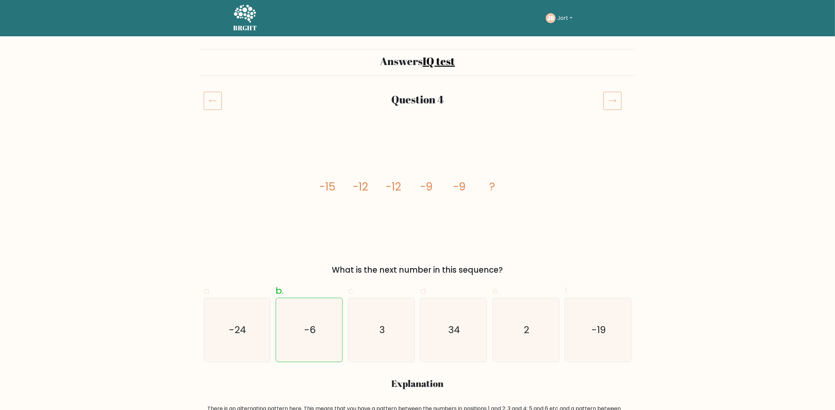
click at [248, 16] on icon at bounding box center [245, 14] width 22 height 18
